Goal: Task Accomplishment & Management: Manage account settings

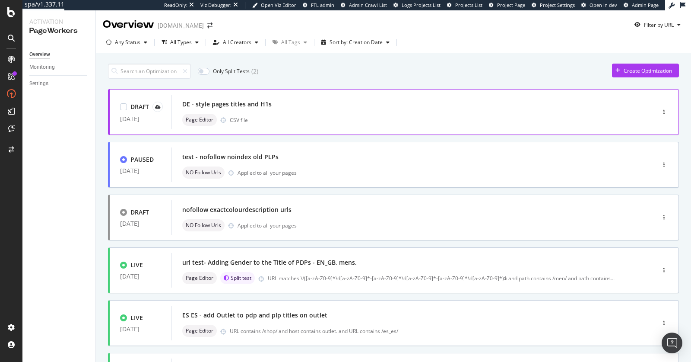
click at [340, 116] on div "Page Editor CSV file" at bounding box center [400, 120] width 436 height 12
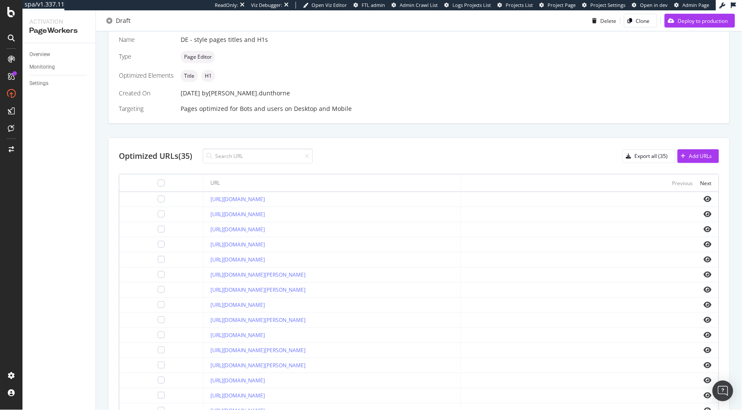
scroll to position [187, 0]
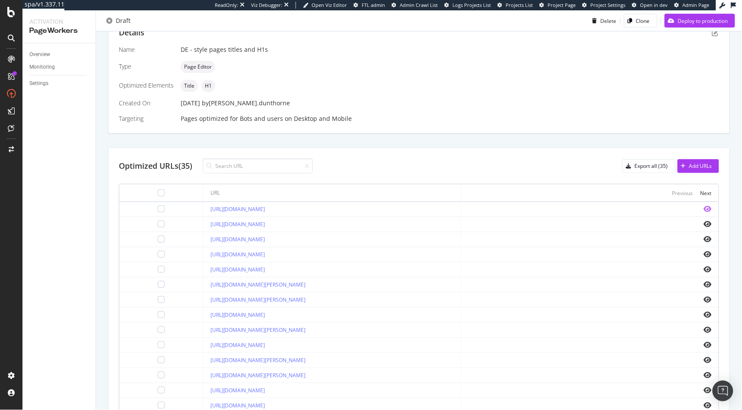
click at [691, 210] on icon "eye" at bounding box center [708, 209] width 8 height 7
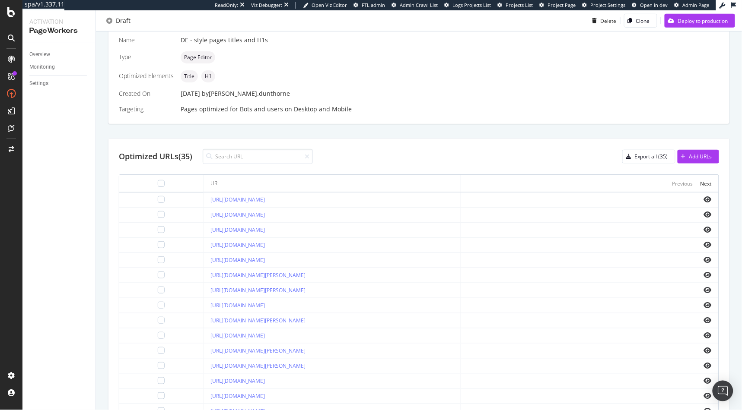
scroll to position [248, 0]
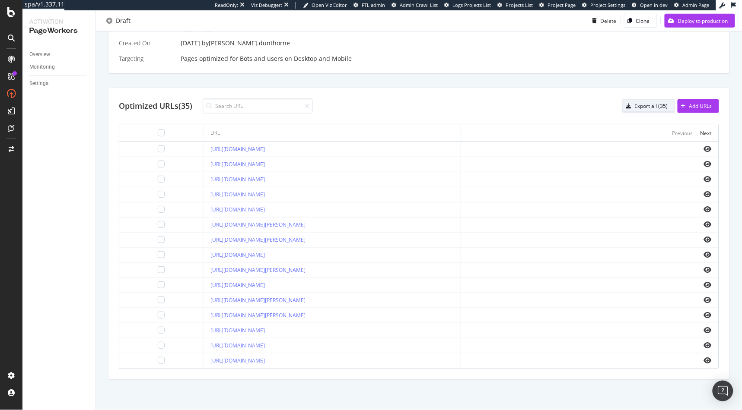
click at [645, 107] on div "Export all (35)" at bounding box center [651, 105] width 33 height 7
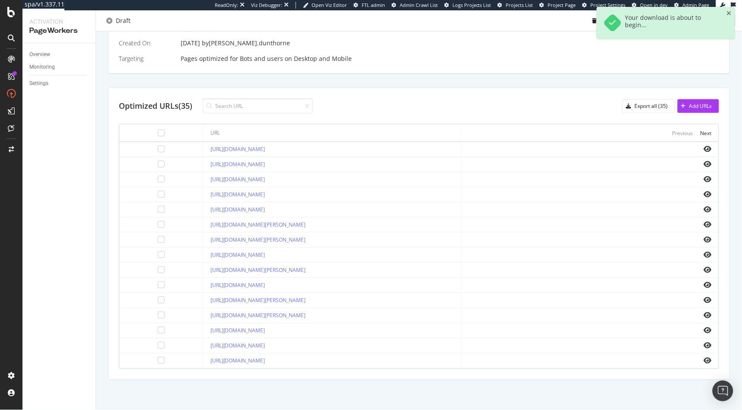
click at [361, 276] on td "https://www.g-star.com/de_de/shop/damen/jeans/kate" at bounding box center [331, 270] width 257 height 15
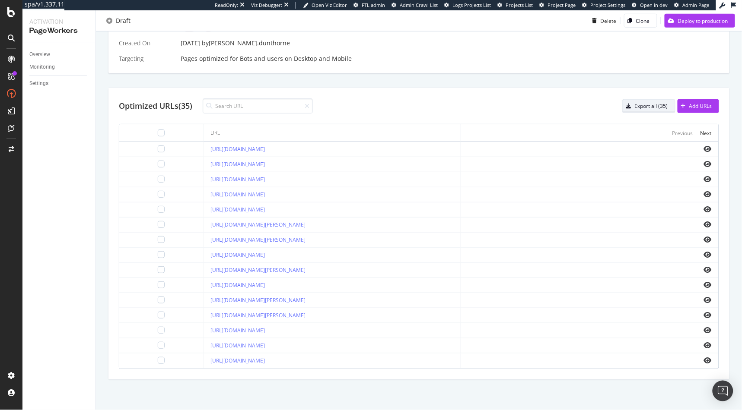
click at [652, 103] on div "Export all (35)" at bounding box center [651, 105] width 33 height 7
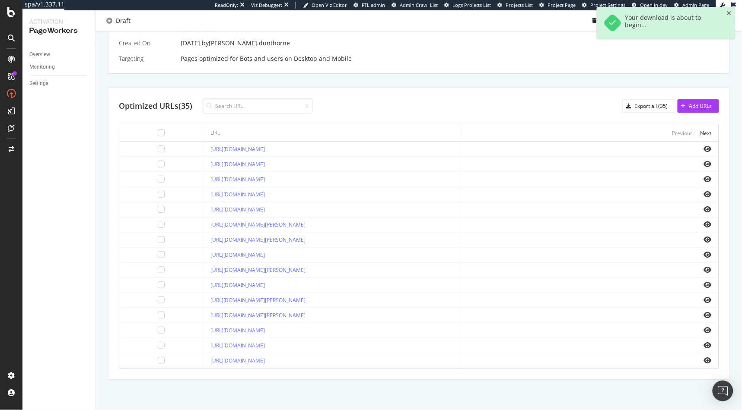
click at [354, 123] on div "Optimized URLs (35) Export all (35) Add URLs URL Previous Next https://www.g-st…" at bounding box center [418, 234] width 621 height 292
drag, startPoint x: 352, startPoint y: 199, endPoint x: 359, endPoint y: 191, distance: 9.8
click at [354, 196] on tbody "https://www.g-star.com/de_de/shop/damen/jeans/3301 https://www.g-star.com/de_de…" at bounding box center [418, 255] width 599 height 227
drag, startPoint x: 359, startPoint y: 191, endPoint x: 360, endPoint y: 142, distance: 49.7
click at [361, 157] on tbody "https://www.g-star.com/de_de/shop/damen/jeans/3301 https://www.g-star.com/de_de…" at bounding box center [418, 255] width 599 height 227
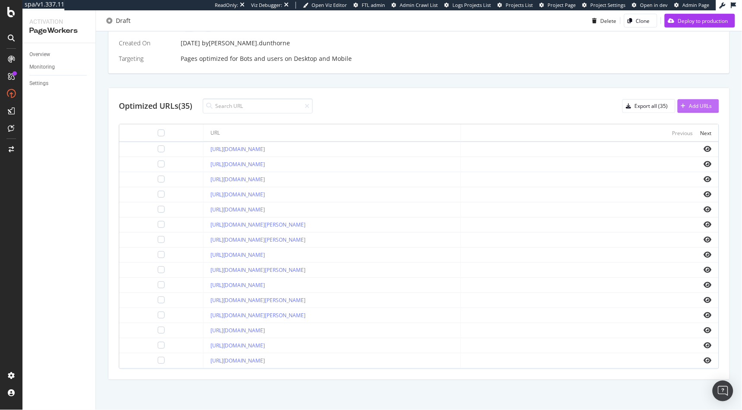
click at [689, 102] on div "Add URLs" at bounding box center [700, 105] width 23 height 7
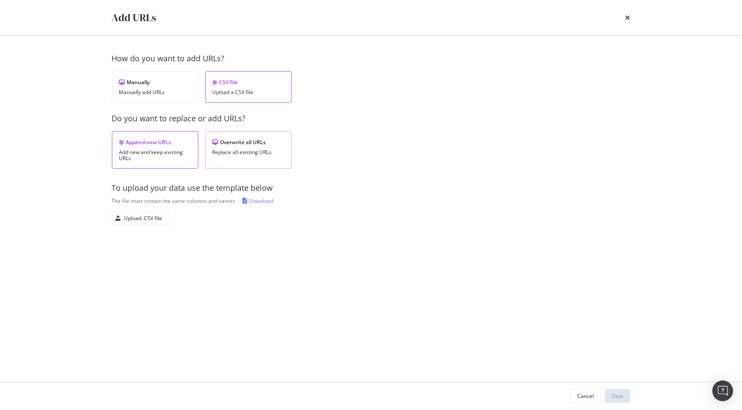
click at [257, 156] on div "Overwrite all URLs Replace all existing URLs" at bounding box center [248, 150] width 86 height 38
click at [161, 219] on div "Upload .CSV file" at bounding box center [143, 218] width 38 height 7
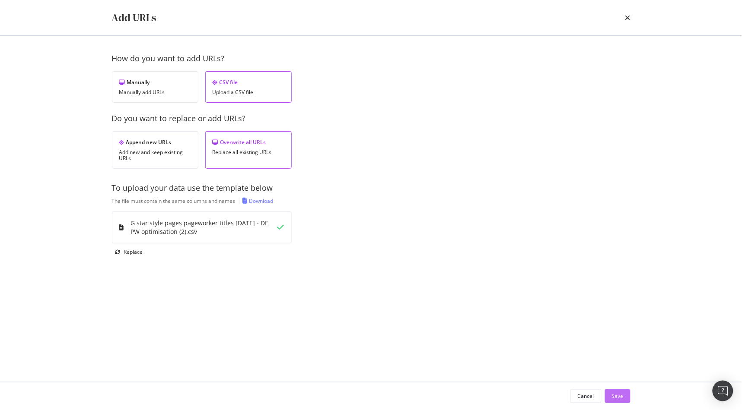
click at [615, 362] on div "Save" at bounding box center [618, 396] width 12 height 7
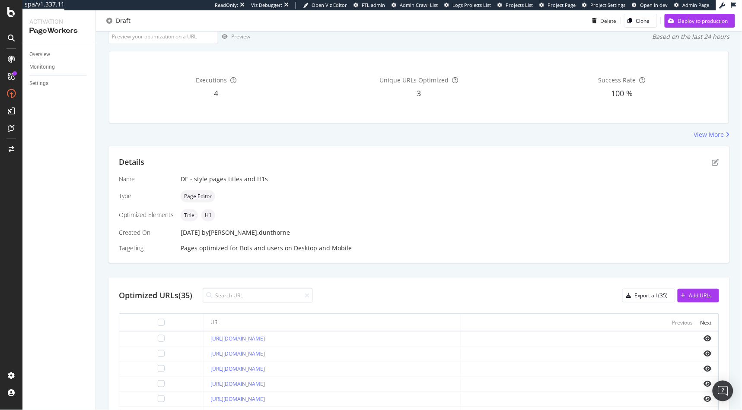
scroll to position [91, 0]
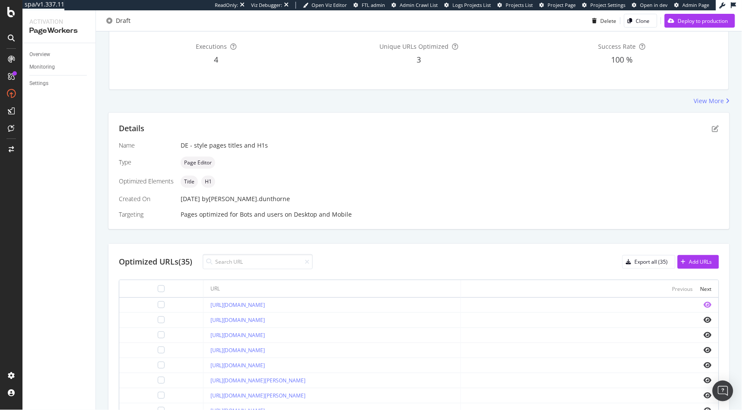
click at [691, 304] on icon "eye" at bounding box center [708, 305] width 8 height 7
click at [691, 337] on icon "eye" at bounding box center [708, 335] width 8 height 7
click at [691, 304] on icon "eye" at bounding box center [708, 305] width 8 height 7
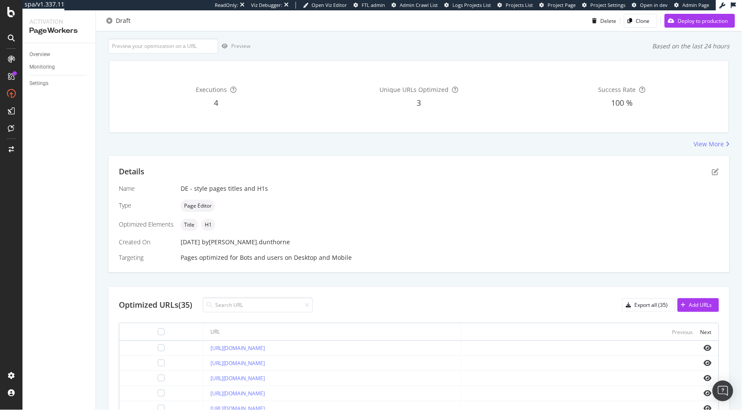
scroll to position [0, 0]
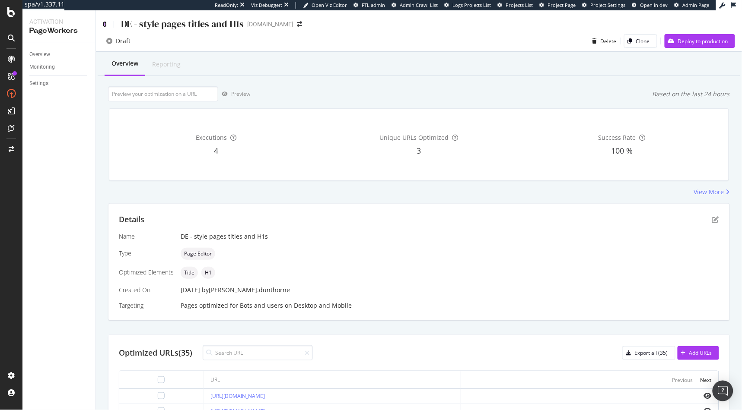
click at [104, 23] on icon at bounding box center [105, 24] width 4 height 6
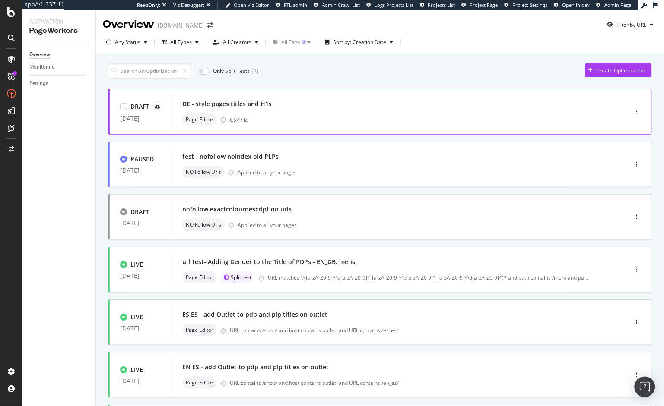
click at [330, 118] on div "Page Editor CSV file" at bounding box center [386, 120] width 409 height 12
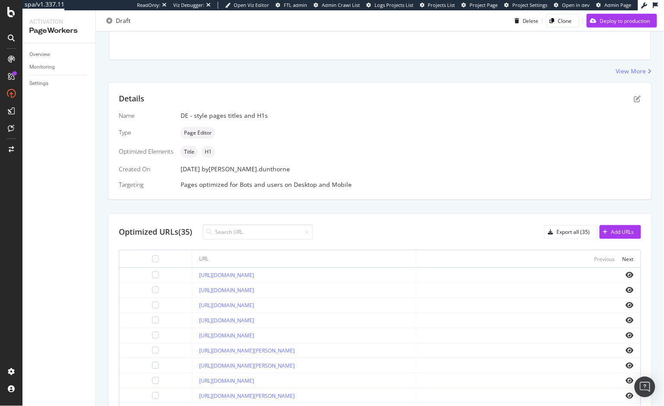
scroll to position [252, 0]
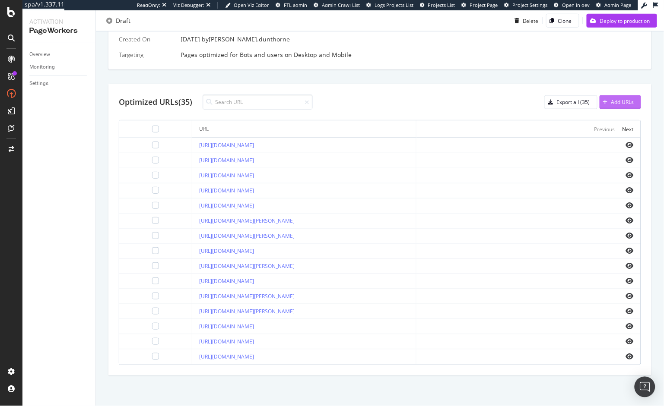
click at [608, 108] on button "Add URLs" at bounding box center [620, 102] width 41 height 14
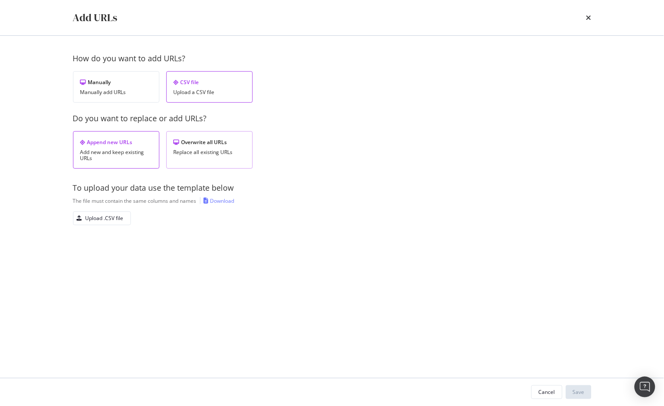
click at [200, 146] on div "Overwrite all URLs Replace all existing URLs" at bounding box center [209, 150] width 86 height 38
click at [115, 217] on div "Upload .CSV file" at bounding box center [105, 218] width 38 height 7
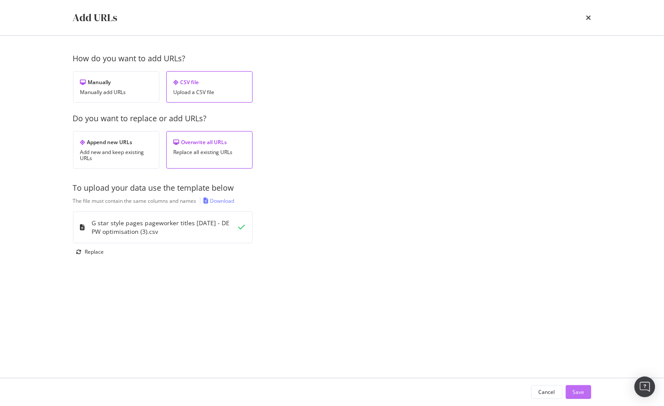
click at [585, 395] on button "Save" at bounding box center [578, 393] width 25 height 14
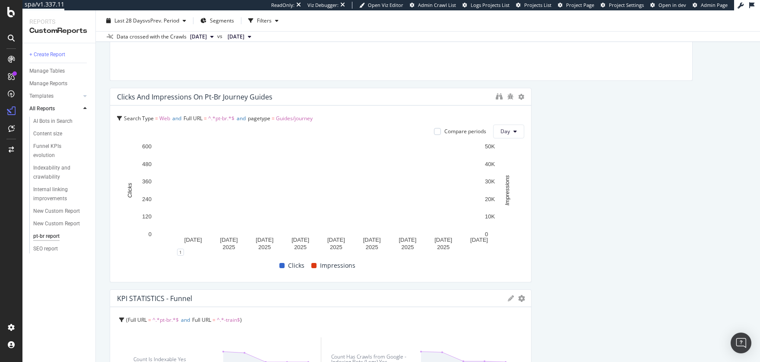
scroll to position [198, 0]
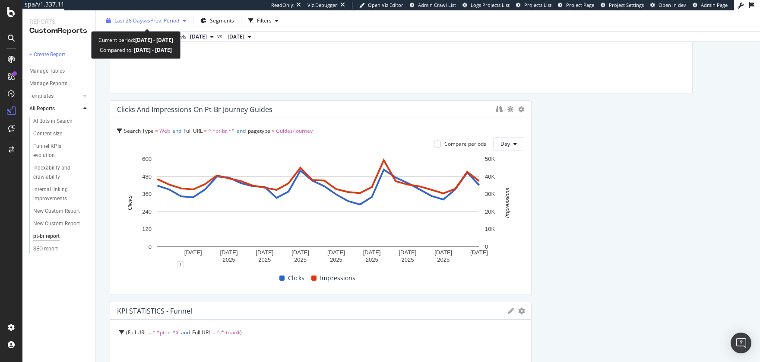
click at [158, 22] on span "vs Prev. Period" at bounding box center [162, 20] width 34 height 7
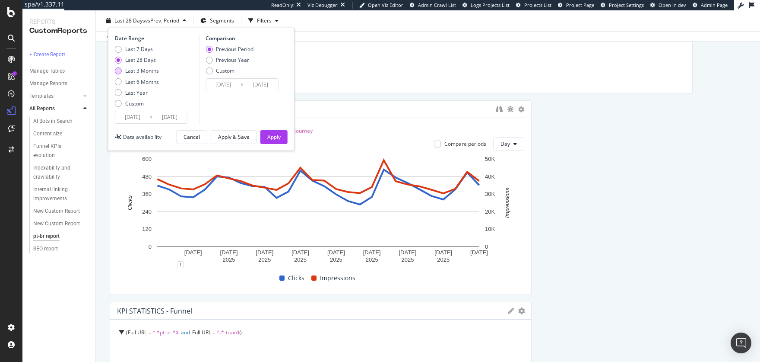
click at [136, 70] on div "Last 3 Months" at bounding box center [142, 70] width 34 height 7
type input "2025/06/02"
type input "2025/03/02"
type input "2025/06/01"
click at [273, 140] on div "Apply" at bounding box center [273, 136] width 13 height 7
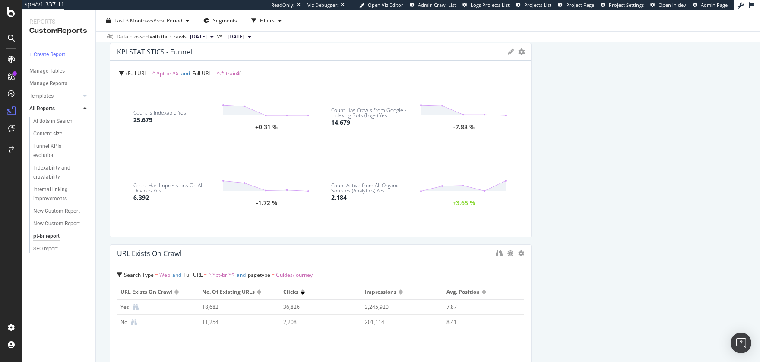
scroll to position [454, 0]
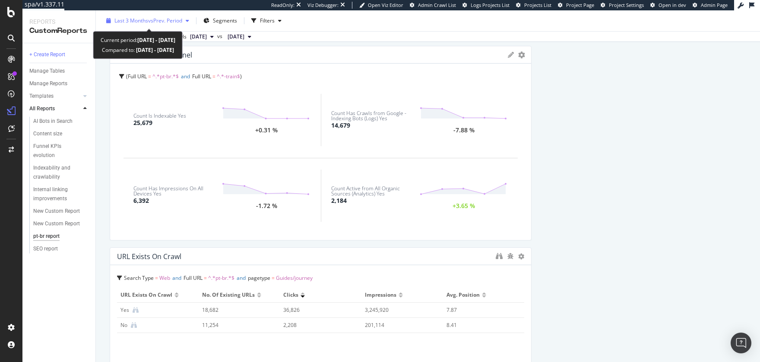
click at [140, 19] on span "Last 3 Months" at bounding box center [131, 20] width 34 height 7
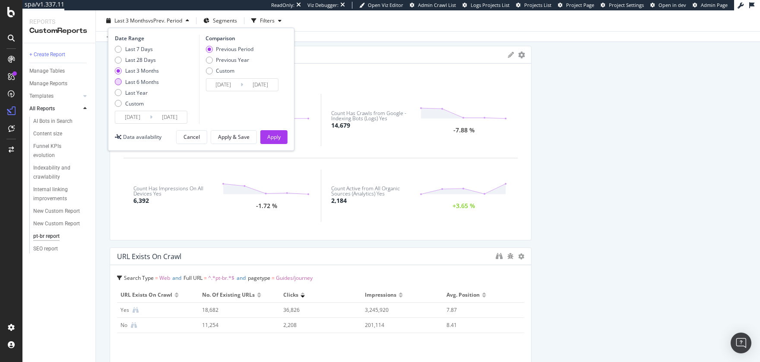
click at [135, 83] on div "Last 6 Months" at bounding box center [142, 81] width 34 height 7
type input "2025/03/02"
type input "2024/08/29"
type input "2025/03/01"
click at [285, 139] on button "Apply" at bounding box center [273, 137] width 27 height 14
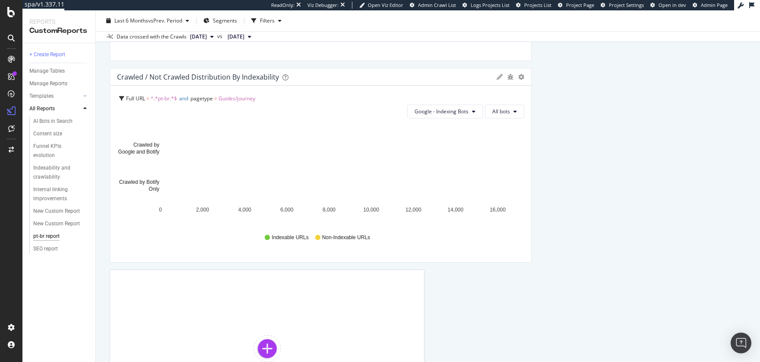
scroll to position [958, 0]
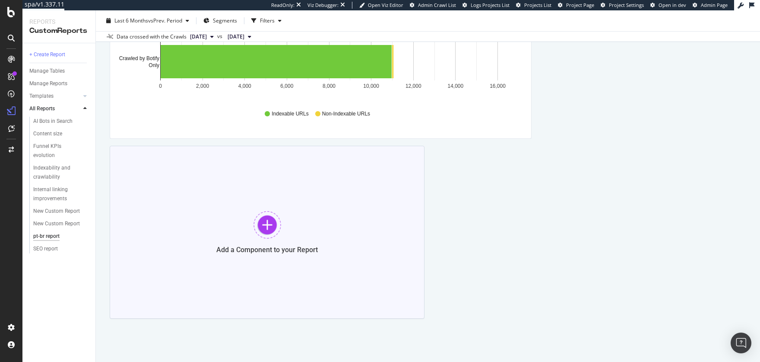
click at [352, 211] on div "Add a Component to your Report" at bounding box center [267, 232] width 315 height 173
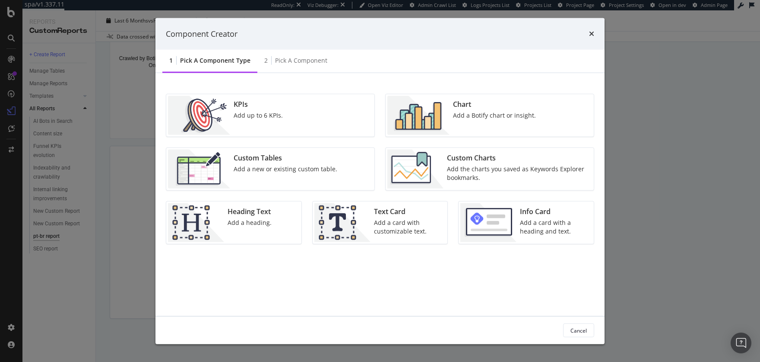
click at [490, 155] on div "Custom Charts" at bounding box center [518, 158] width 142 height 10
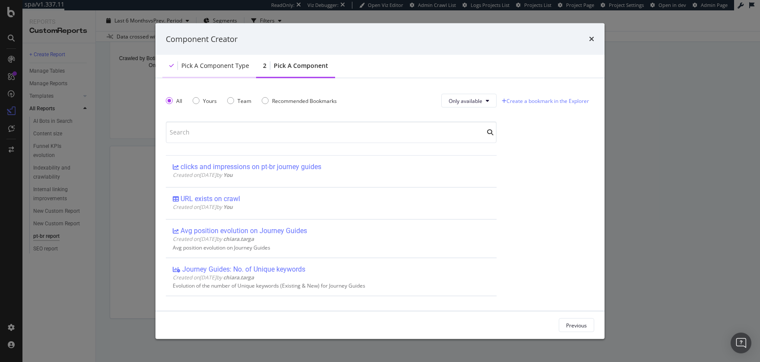
click at [235, 65] on div "Pick a Component type" at bounding box center [215, 65] width 68 height 9
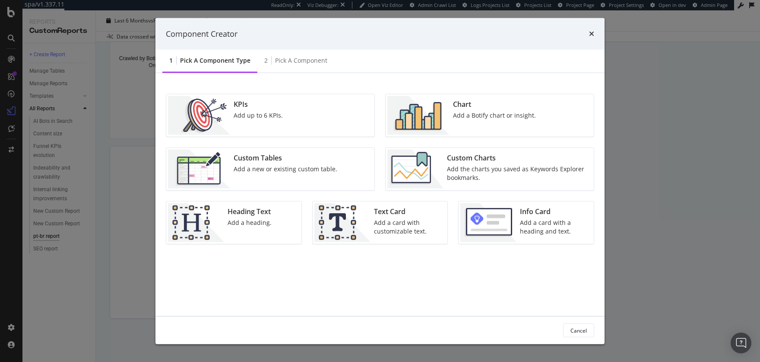
click at [498, 123] on div "Chart Add a Botify chart or insight." at bounding box center [495, 115] width 90 height 39
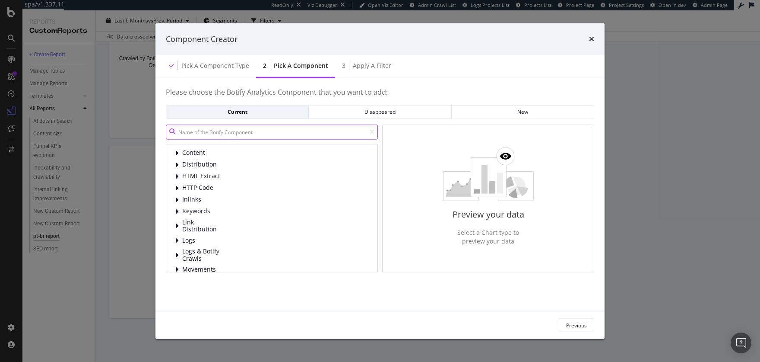
click at [218, 134] on input "modal" at bounding box center [272, 131] width 212 height 15
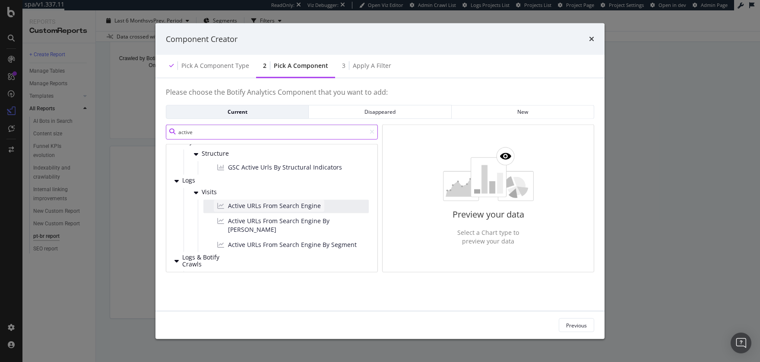
scroll to position [0, 0]
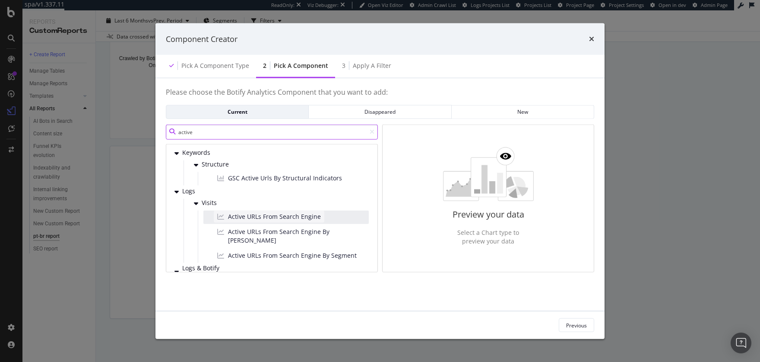
type input "active"
click at [292, 216] on span "Active URLs From Search Engine" at bounding box center [274, 216] width 93 height 9
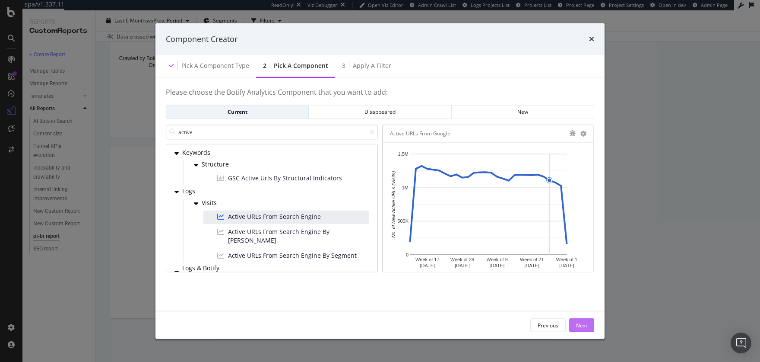
click at [586, 324] on div "Next" at bounding box center [581, 324] width 11 height 7
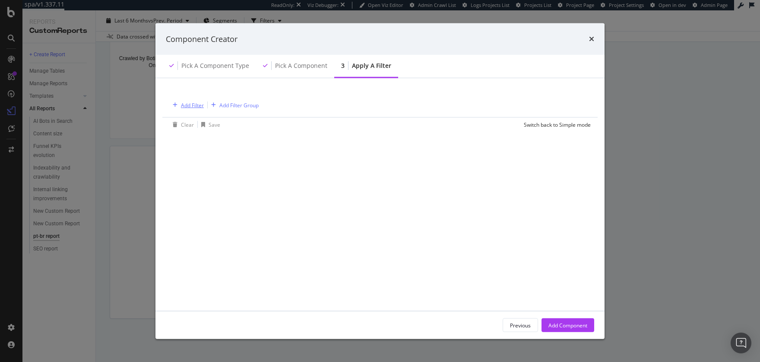
click at [182, 103] on div "Add Filter" at bounding box center [192, 104] width 23 height 7
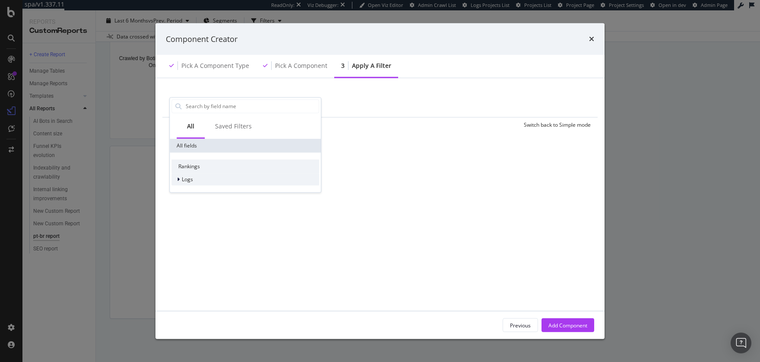
click at [193, 180] on div "Logs" at bounding box center [245, 179] width 148 height 12
click at [200, 193] on span "Segments" at bounding box center [199, 190] width 24 height 7
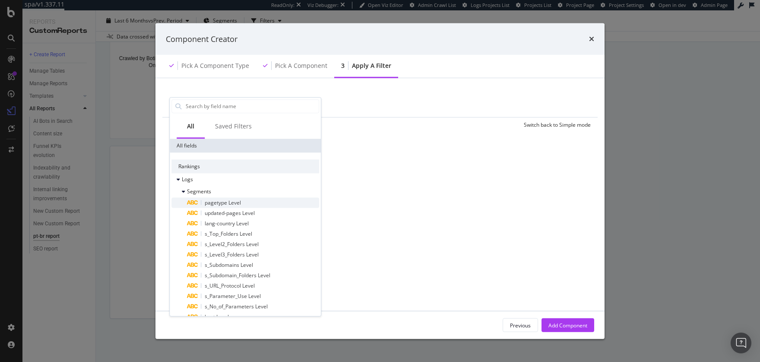
click at [232, 204] on span "pagetype Level" at bounding box center [223, 201] width 36 height 7
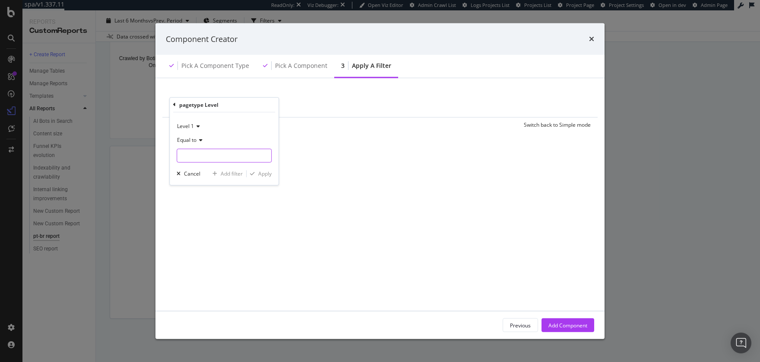
click at [203, 156] on input "modal" at bounding box center [224, 155] width 94 height 14
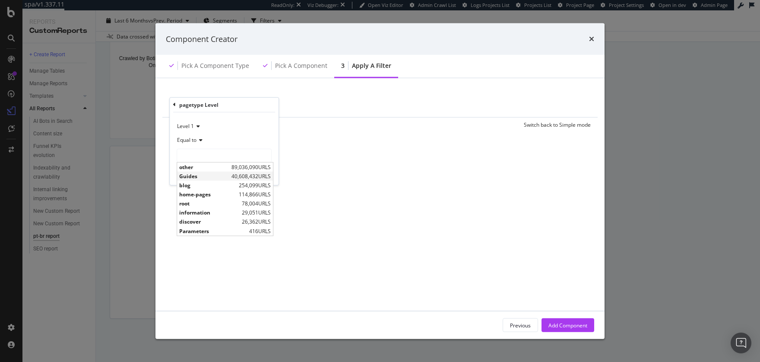
click at [200, 178] on span "Guides" at bounding box center [204, 175] width 50 height 7
type input "Guides"
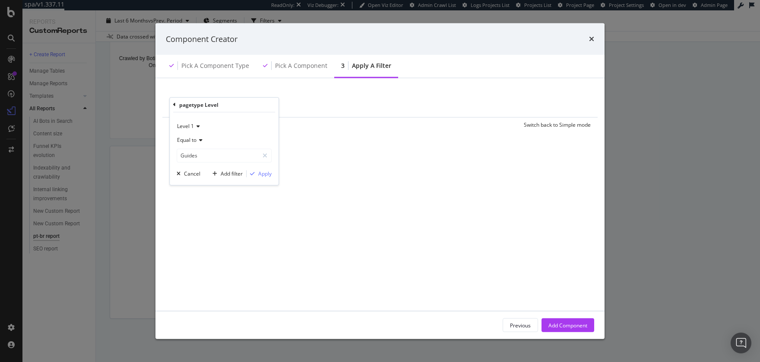
click at [195, 126] on icon "modal" at bounding box center [197, 125] width 6 height 5
click at [201, 159] on div "Level 2" at bounding box center [225, 154] width 92 height 11
click at [212, 158] on input "Guides" at bounding box center [218, 155] width 82 height 14
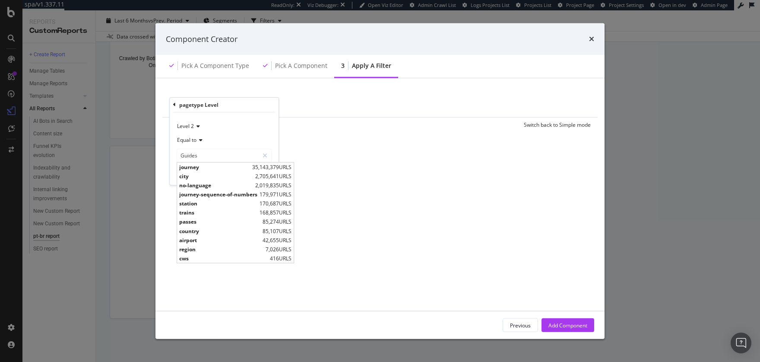
click at [205, 165] on span "journey" at bounding box center [214, 166] width 71 height 7
type input "journey"
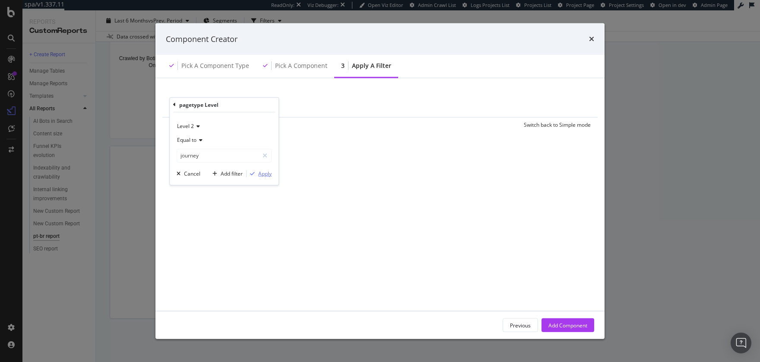
click at [262, 176] on div "Apply" at bounding box center [264, 173] width 13 height 7
click at [260, 107] on div "Add Filter" at bounding box center [264, 104] width 23 height 7
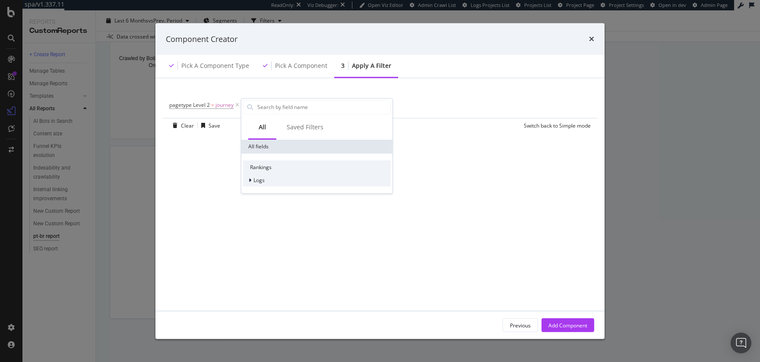
click at [265, 177] on div "Logs" at bounding box center [317, 180] width 148 height 12
click at [274, 190] on span "Segments" at bounding box center [271, 191] width 24 height 7
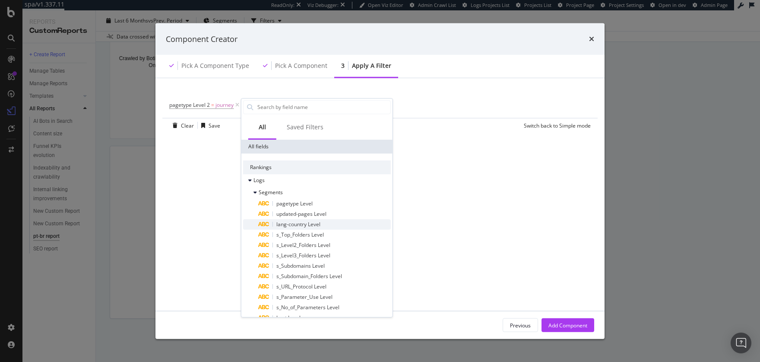
click at [298, 223] on span "lang-country Level" at bounding box center [298, 223] width 44 height 7
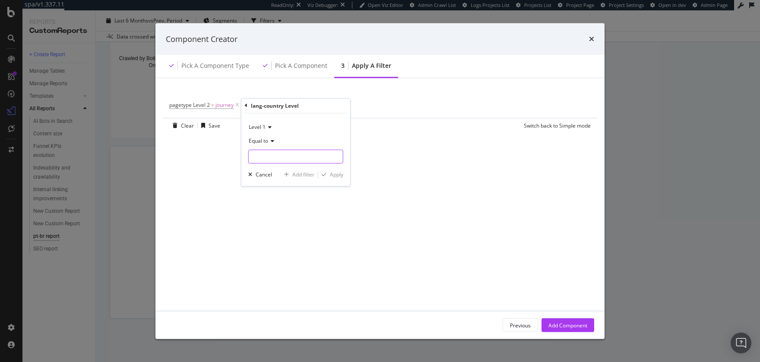
click at [271, 154] on input "modal" at bounding box center [296, 156] width 94 height 14
click at [270, 126] on icon "modal" at bounding box center [269, 126] width 6 height 5
click at [286, 157] on div "Level 2" at bounding box center [297, 155] width 92 height 11
click at [258, 142] on span "Equal to" at bounding box center [258, 140] width 19 height 7
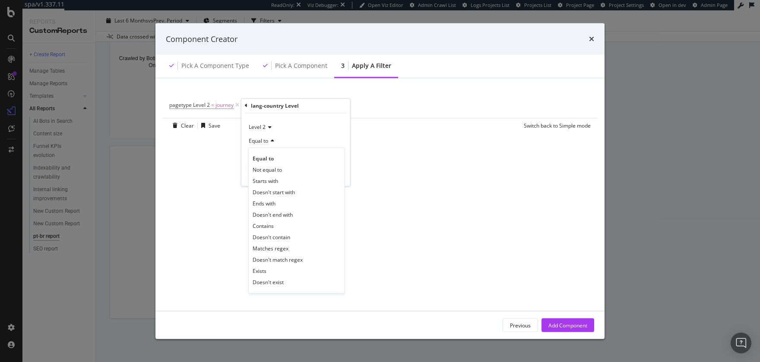
click at [321, 140] on div "Equal to" at bounding box center [295, 141] width 95 height 14
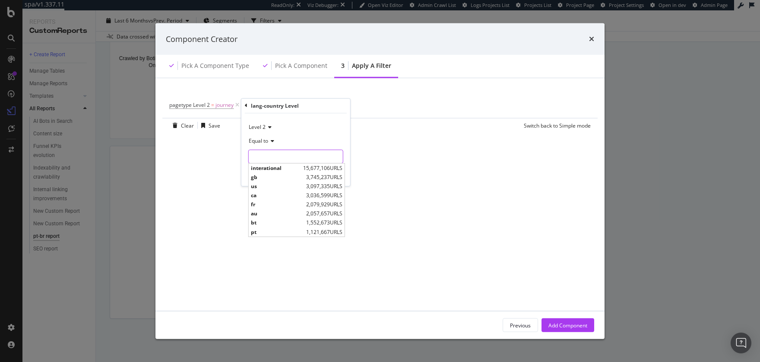
click at [275, 156] on input "modal" at bounding box center [296, 156] width 94 height 14
click at [286, 233] on span "pt" at bounding box center [277, 231] width 53 height 7
type input "pt"
click at [266, 125] on icon "modal" at bounding box center [269, 126] width 6 height 5
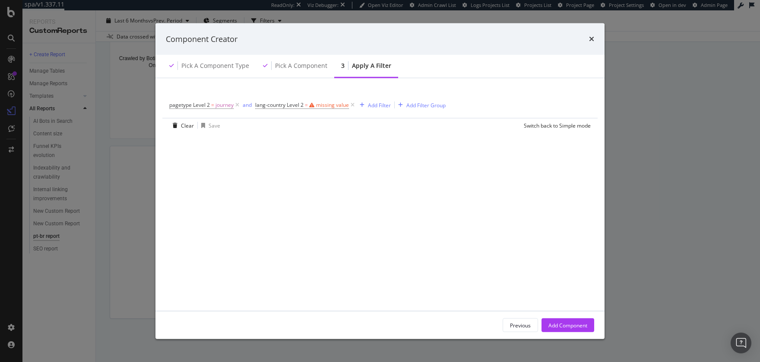
click at [399, 152] on div "pagetype Level 2 = journey and lang-country Level 2 = missing value Add Filter …" at bounding box center [380, 195] width 429 height 212
click at [349, 105] on icon "modal" at bounding box center [352, 105] width 7 height 9
click at [270, 106] on div "Add Filter" at bounding box center [264, 104] width 23 height 7
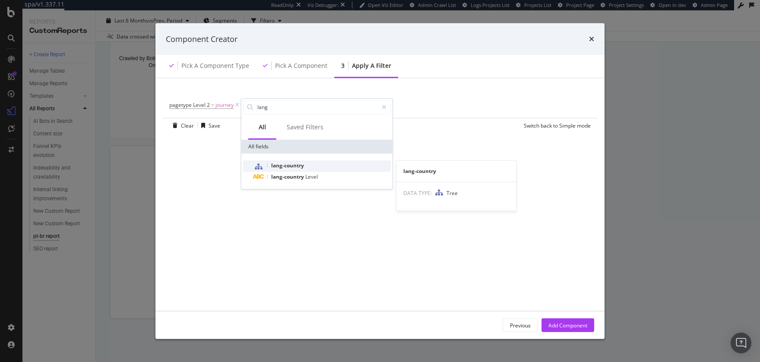
type input "lang"
click at [302, 162] on span "lang-country" at bounding box center [287, 164] width 33 height 7
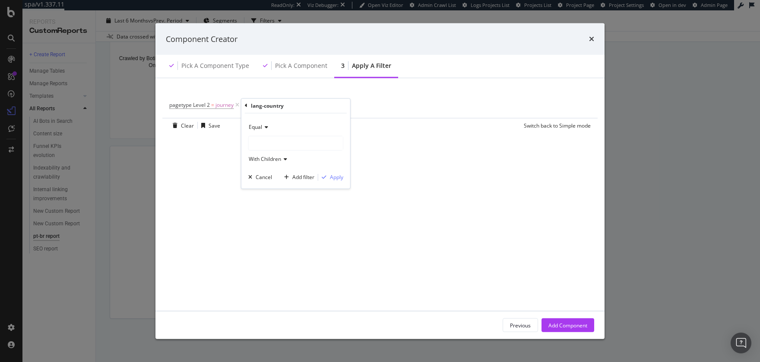
click at [266, 143] on div "modal" at bounding box center [296, 143] width 94 height 14
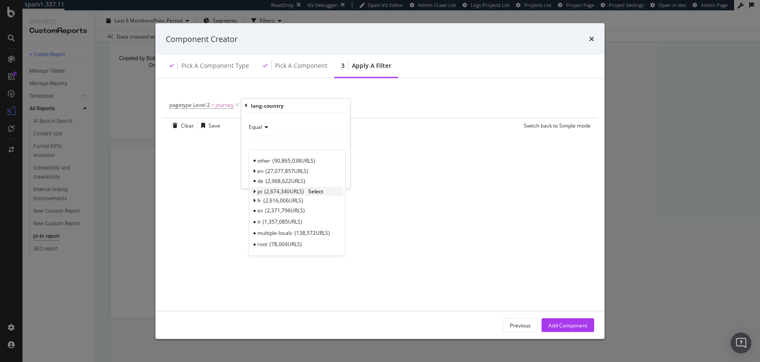
click at [254, 191] on icon "modal" at bounding box center [254, 191] width 3 height 5
click at [275, 202] on span "1,552,673 URLS" at bounding box center [289, 200] width 40 height 7
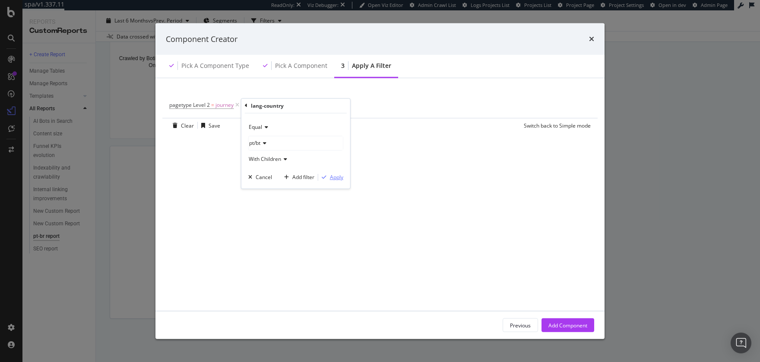
click at [335, 178] on div "Apply" at bounding box center [336, 176] width 13 height 7
click at [571, 324] on div "Add Component" at bounding box center [568, 324] width 39 height 7
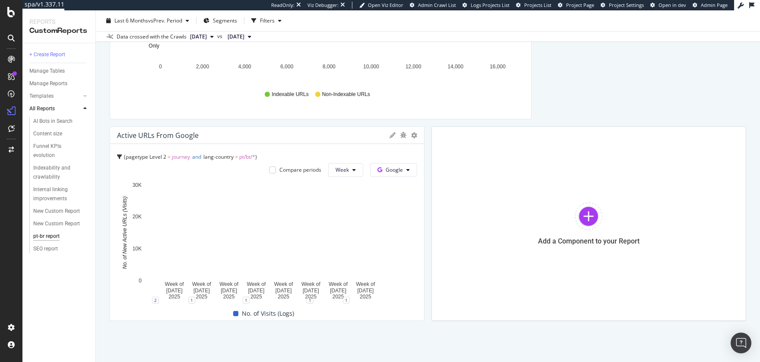
scroll to position [979, 0]
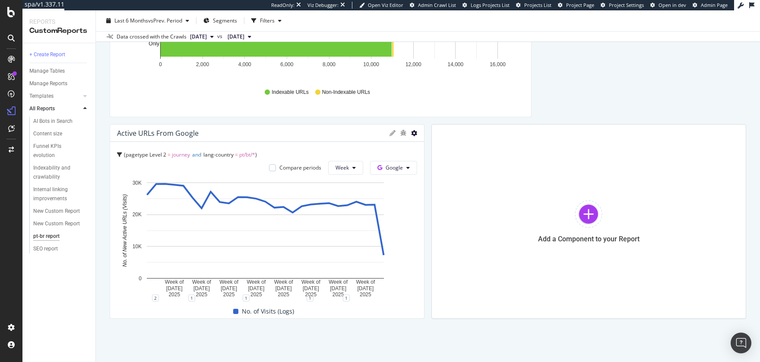
click at [411, 134] on icon at bounding box center [414, 133] width 6 height 6
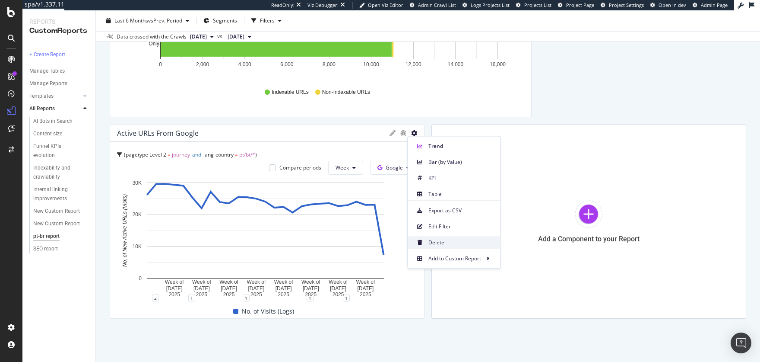
click at [437, 246] on span "Delete" at bounding box center [461, 242] width 65 height 8
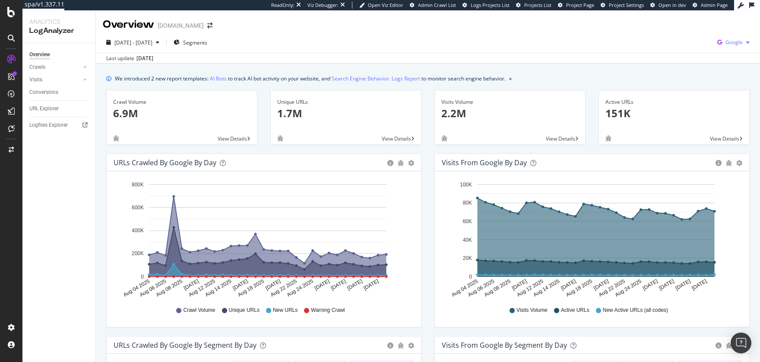
click at [565, 41] on span "Google" at bounding box center [734, 41] width 17 height 7
click at [565, 47] on span "OpenAI" at bounding box center [684, 50] width 32 height 8
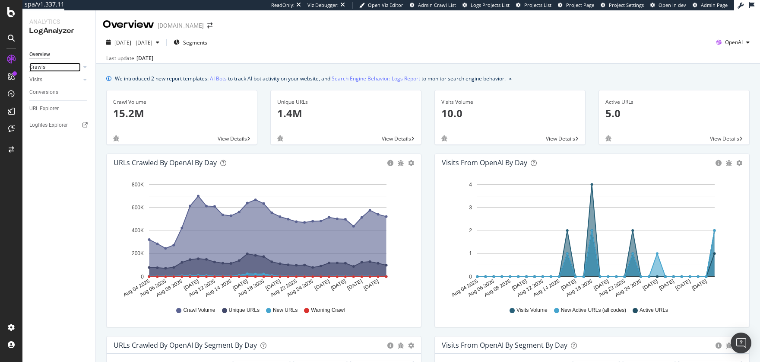
click at [42, 68] on div "Crawls" at bounding box center [37, 67] width 16 height 9
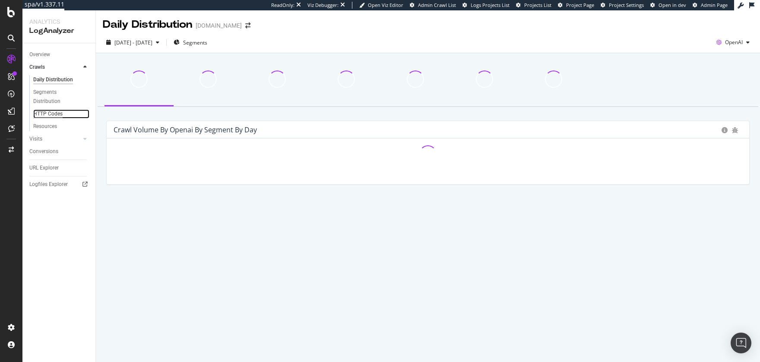
click at [54, 117] on div "HTTP Codes" at bounding box center [47, 113] width 29 height 9
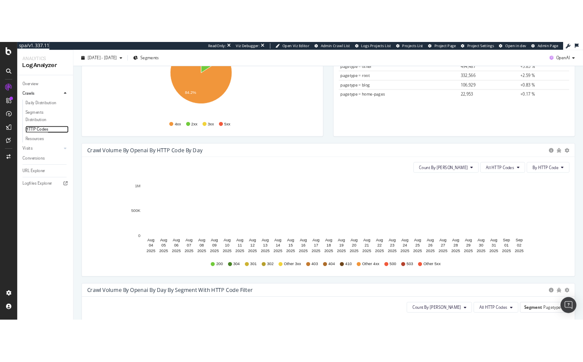
scroll to position [176, 0]
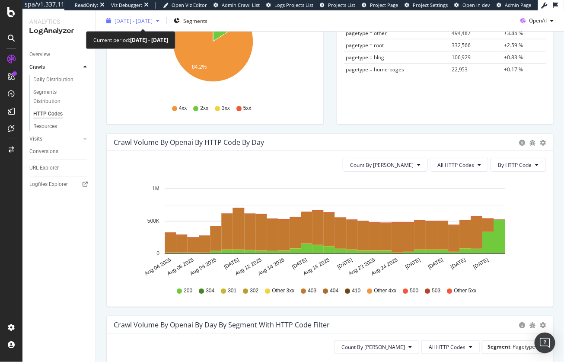
click at [146, 23] on span "[DATE] - [DATE]" at bounding box center [133, 20] width 38 height 7
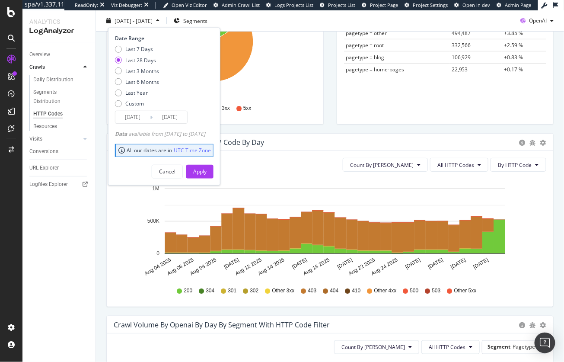
click at [126, 270] on icon "Aug 04 2025 Aug 06 2025 Aug 08 2025 Aug 10 2025 Aug 12 2025 Aug 14 2025 Aug 16 …" at bounding box center [327, 228] width 426 height 100
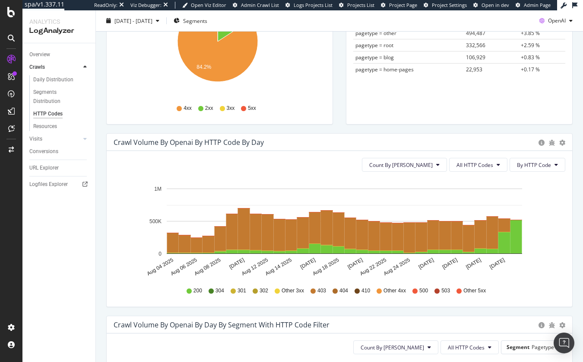
click at [282, 146] on div "Crawl Volume by openai by HTTP Code by Day" at bounding box center [324, 142] width 421 height 9
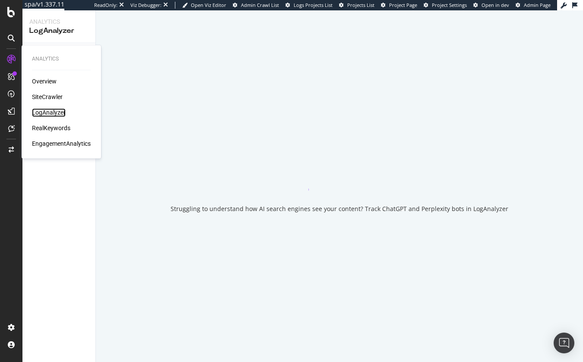
click at [50, 112] on div "LogAnalyzer" at bounding box center [49, 112] width 34 height 9
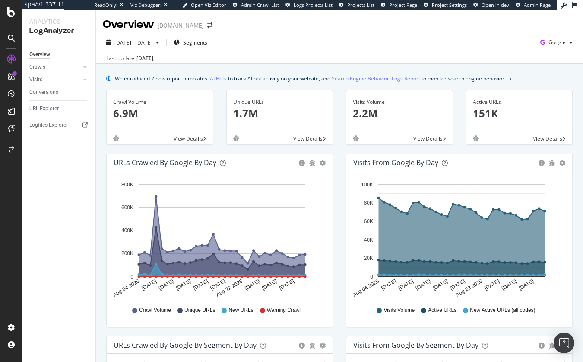
click at [213, 76] on link "AI Bots" at bounding box center [218, 78] width 17 height 9
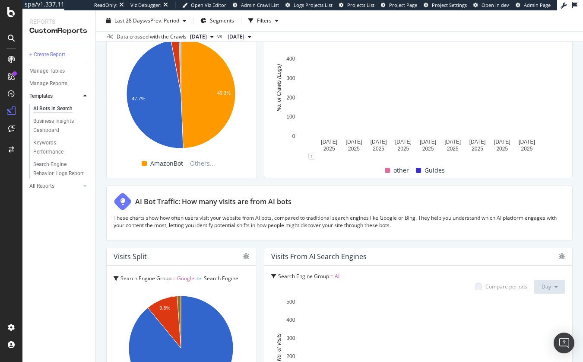
scroll to position [1497, 0]
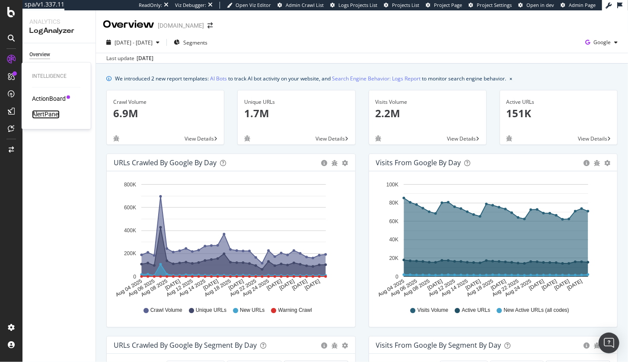
click at [53, 112] on div "AlertPanel" at bounding box center [46, 114] width 28 height 9
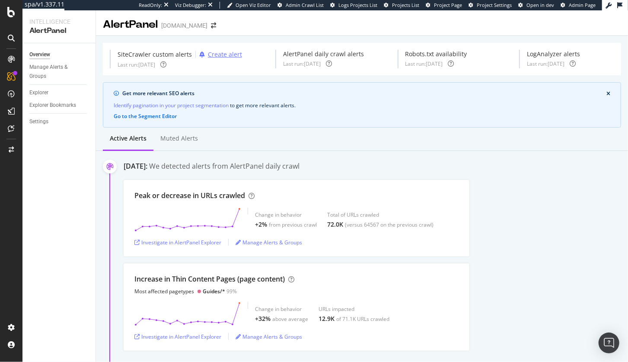
click at [220, 53] on div "Create alert" at bounding box center [225, 54] width 34 height 9
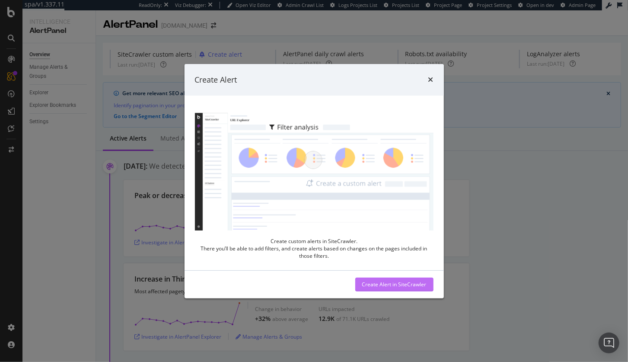
click at [387, 282] on div "Create Alert in SiteCrawler" at bounding box center [394, 283] width 64 height 7
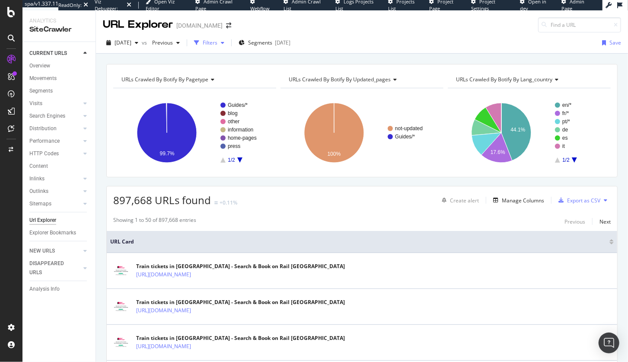
click at [224, 44] on icon "button" at bounding box center [222, 42] width 3 height 5
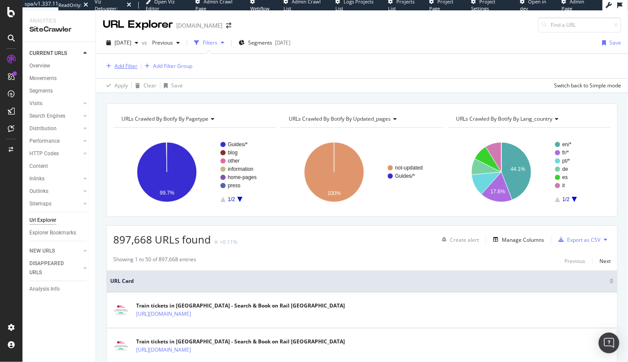
click at [126, 63] on div "Add Filter" at bounding box center [125, 65] width 23 height 7
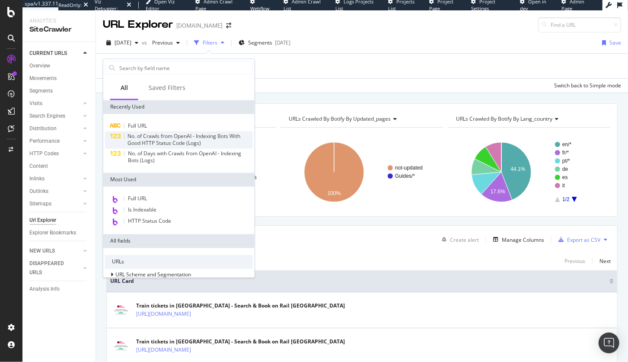
click at [182, 143] on span "No. of Crawls from OpenAI - Indexing Bots With Good HTTP Status Code (Logs)" at bounding box center [183, 140] width 113 height 14
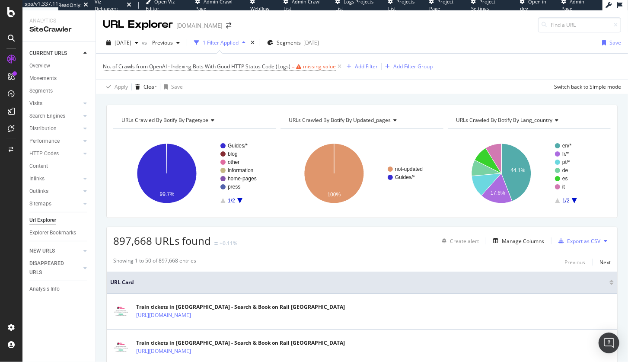
click at [302, 97] on div "URLs Crawled By Botify By pagetype Chart (by Value) Table Expand Export as CSV …" at bounding box center [362, 104] width 532 height 21
click at [340, 67] on icon at bounding box center [339, 66] width 7 height 9
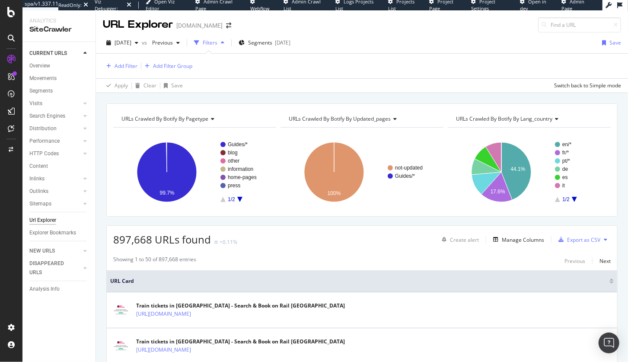
click at [368, 234] on div "897,668 URLs found +0.11% Create alert Manage Columns Export as CSV" at bounding box center [362, 235] width 510 height 21
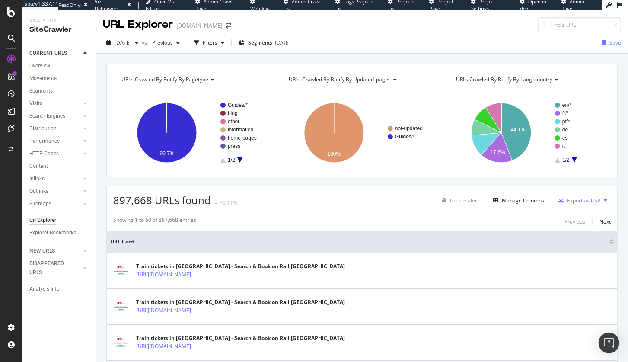
click at [371, 219] on div "Showing 1 to 50 of 897,668 entries Previous Next" at bounding box center [362, 221] width 510 height 10
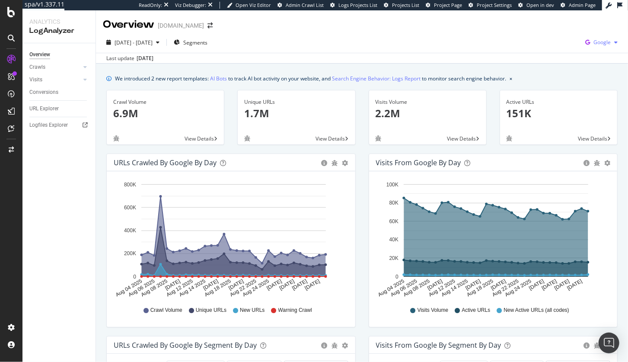
click at [593, 42] on span "Google" at bounding box center [601, 41] width 17 height 7
click at [546, 54] on span "OpenAI" at bounding box center [552, 50] width 32 height 8
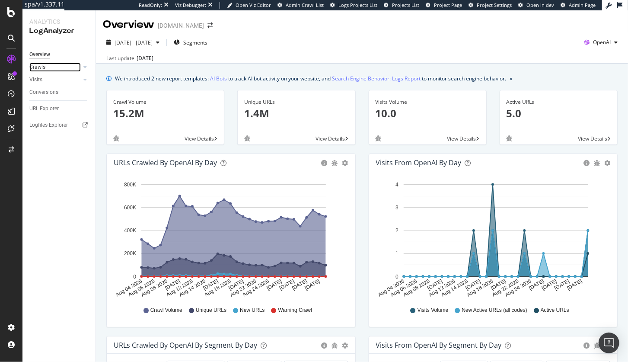
click at [49, 68] on link "Crawls" at bounding box center [54, 67] width 51 height 9
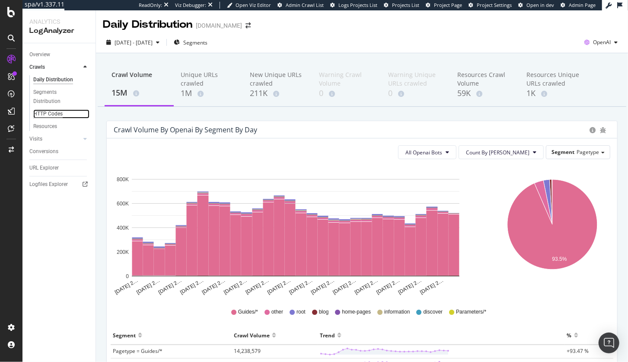
click at [57, 112] on div "HTTP Codes" at bounding box center [47, 113] width 29 height 9
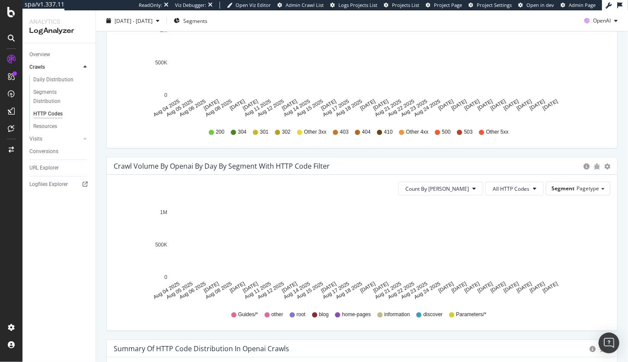
scroll to position [25, 0]
